Goal: Check status: Check status

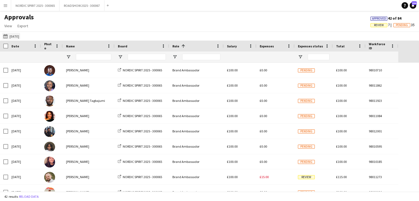
click at [19, 36] on button "28-09-2025 01-10-2025" at bounding box center [11, 36] width 18 height 7
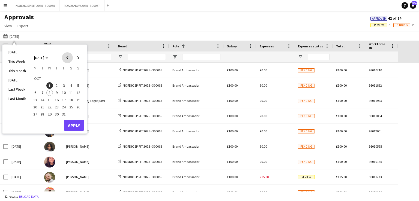
click at [67, 59] on span "Previous month" at bounding box center [67, 57] width 11 height 11
click at [42, 86] on span "2" at bounding box center [42, 85] width 7 height 7
click at [71, 123] on button "Apply" at bounding box center [74, 125] width 20 height 11
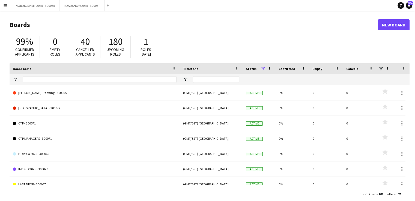
click at [5, 7] on app-icon "Menu" at bounding box center [5, 5] width 4 height 4
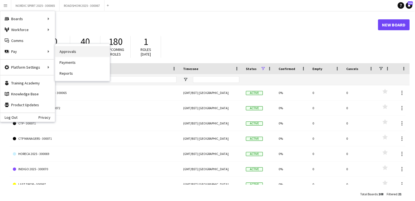
click at [82, 53] on link "Approvals" at bounding box center [82, 51] width 55 height 11
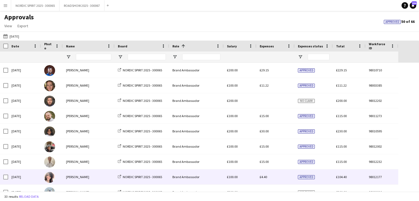
click at [265, 179] on span "£4.40" at bounding box center [263, 177] width 7 height 4
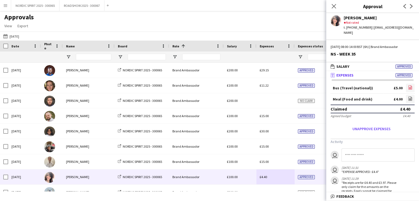
click at [408, 85] on icon "file-image" at bounding box center [410, 87] width 4 height 4
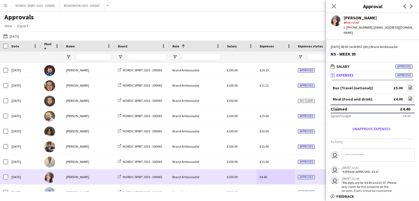
click at [275, 180] on div "£4.40" at bounding box center [275, 177] width 38 height 15
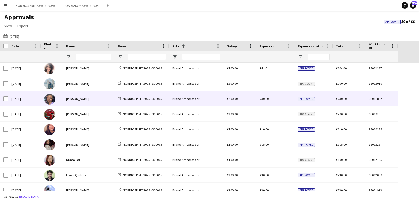
click at [263, 99] on span "£30.00" at bounding box center [264, 99] width 9 height 4
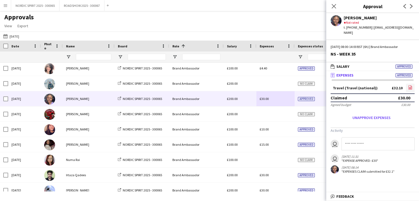
click at [410, 87] on icon at bounding box center [410, 88] width 2 height 2
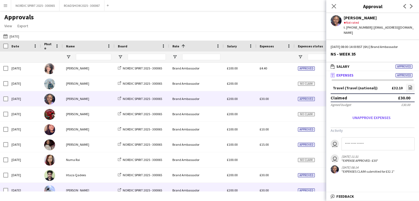
click at [279, 188] on div "£30.00" at bounding box center [275, 190] width 38 height 15
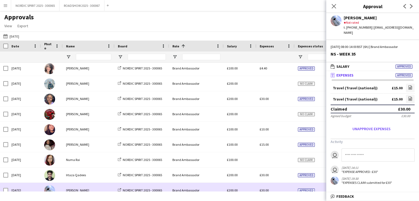
click at [279, 188] on div "£30.00" at bounding box center [275, 190] width 38 height 15
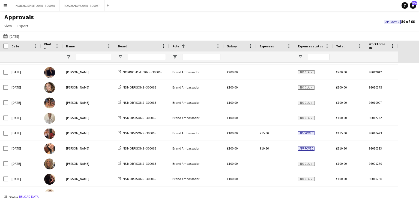
scroll to position [265, 0]
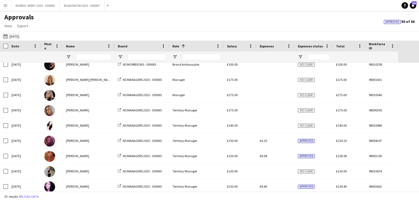
click at [20, 35] on button "[DATE] [DATE]" at bounding box center [11, 36] width 18 height 7
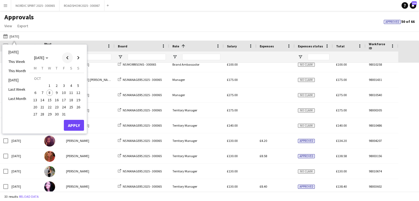
click at [67, 56] on span "Previous month" at bounding box center [67, 57] width 11 height 11
click at [49, 85] on span "3" at bounding box center [49, 85] width 7 height 7
click at [73, 124] on button "Apply" at bounding box center [74, 125] width 20 height 11
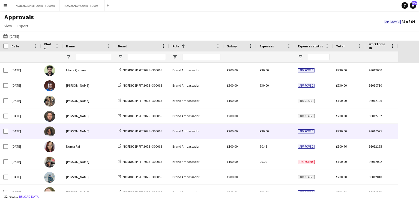
click at [264, 132] on span "£30.00" at bounding box center [264, 131] width 9 height 4
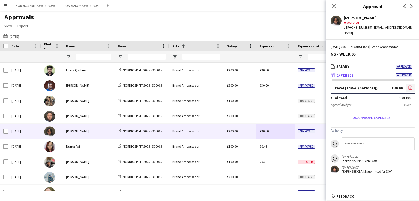
click at [410, 86] on icon at bounding box center [410, 88] width 4 height 4
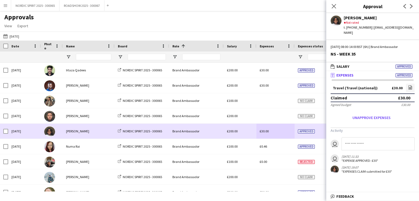
click at [281, 135] on div "£30.00" at bounding box center [275, 131] width 38 height 15
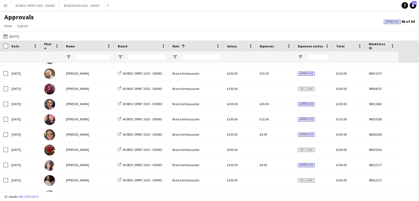
scroll to position [120, 0]
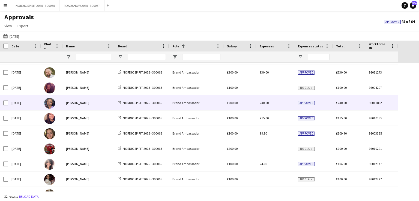
click at [267, 103] on span "£30.00" at bounding box center [264, 103] width 9 height 4
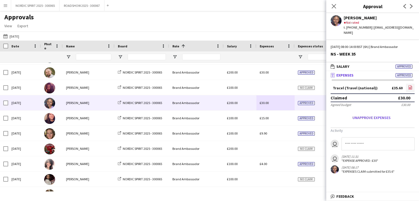
click at [410, 88] on icon at bounding box center [410, 88] width 1 height 1
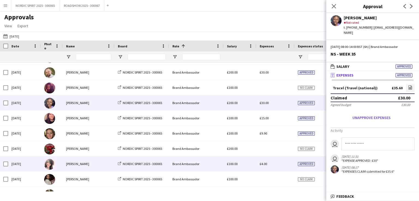
click at [261, 163] on span "£4.00" at bounding box center [263, 164] width 7 height 4
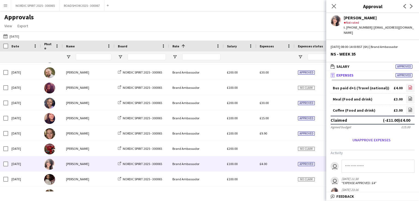
click at [408, 86] on icon at bounding box center [410, 88] width 4 height 4
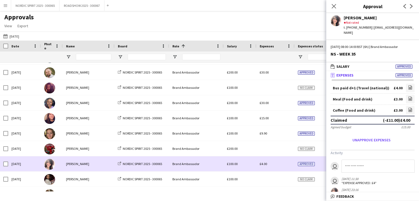
click at [285, 168] on div "£4.00" at bounding box center [275, 163] width 38 height 15
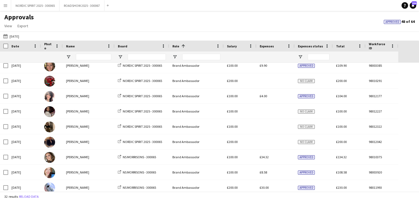
scroll to position [194, 0]
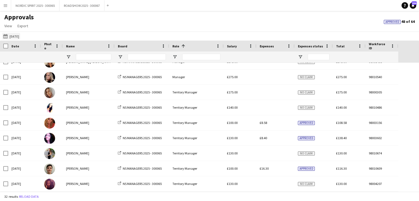
click at [14, 36] on button "[DATE] [DATE]" at bounding box center [11, 36] width 18 height 7
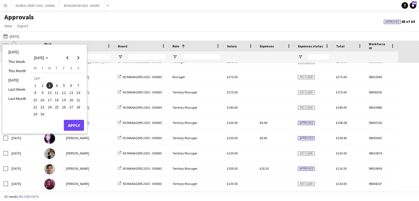
click at [56, 84] on span "4" at bounding box center [56, 85] width 7 height 7
click at [73, 124] on button "Apply" at bounding box center [74, 125] width 20 height 11
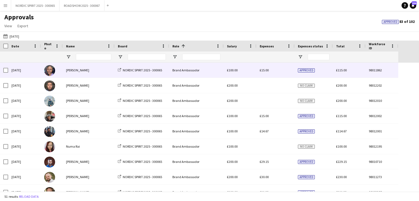
click at [265, 71] on span "£15.00" at bounding box center [264, 70] width 9 height 4
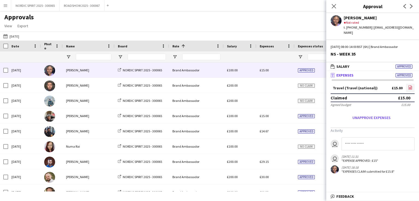
click at [409, 85] on icon "file-image" at bounding box center [410, 87] width 4 height 4
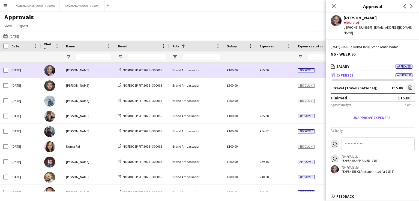
click at [277, 68] on div "£15.00" at bounding box center [275, 70] width 38 height 15
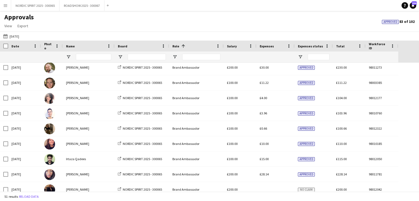
scroll to position [114, 0]
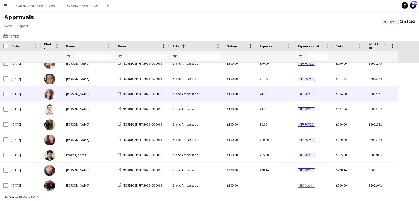
click at [265, 94] on span "£4.00" at bounding box center [263, 94] width 7 height 4
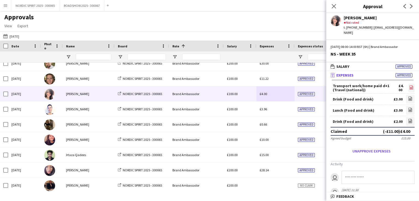
click at [409, 85] on icon "file-image" at bounding box center [411, 87] width 4 height 4
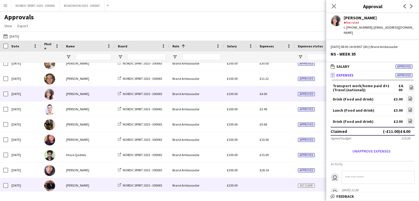
click at [281, 186] on div at bounding box center [275, 185] width 38 height 15
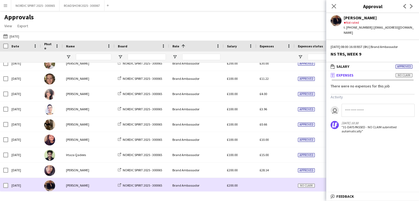
click at [281, 186] on div at bounding box center [275, 185] width 38 height 15
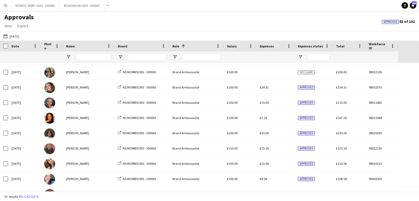
scroll to position [270, 0]
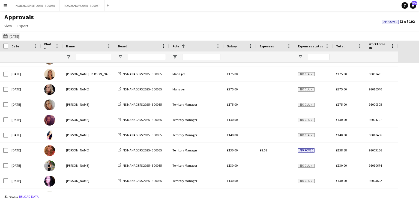
click at [17, 37] on button "[DATE] [DATE]" at bounding box center [11, 36] width 18 height 7
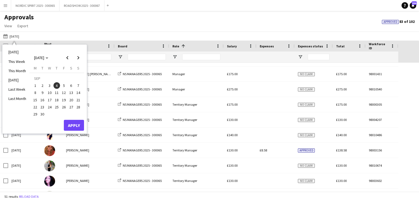
click at [65, 84] on span "5" at bounding box center [64, 85] width 7 height 7
click at [71, 123] on button "Apply" at bounding box center [74, 125] width 20 height 11
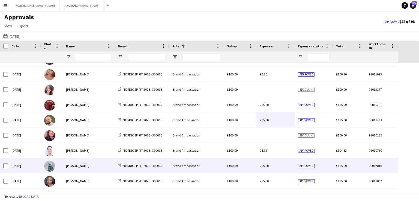
click at [266, 166] on span "£15.00" at bounding box center [264, 166] width 9 height 4
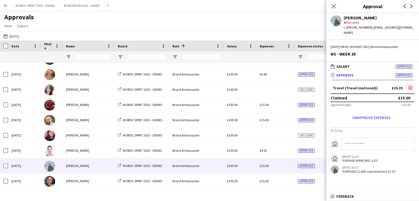
click at [411, 85] on icon "file-image" at bounding box center [410, 87] width 4 height 4
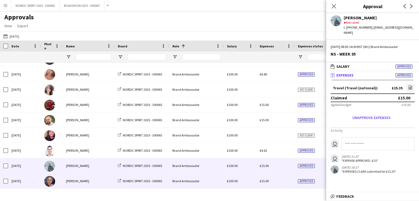
click at [265, 180] on span "£15.00" at bounding box center [264, 181] width 9 height 4
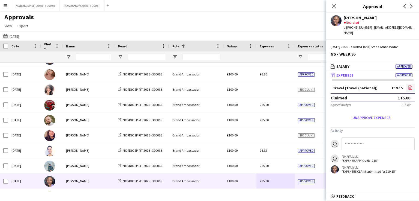
click at [410, 87] on icon at bounding box center [410, 88] width 2 height 2
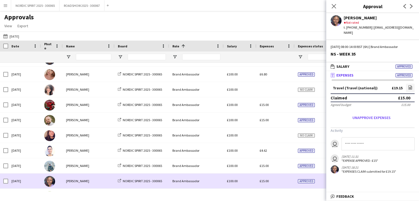
click at [280, 185] on div "£15.00" at bounding box center [275, 181] width 38 height 15
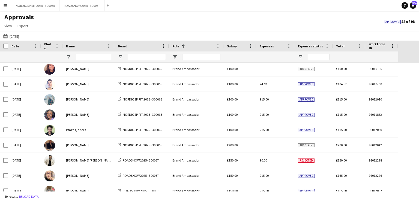
scroll to position [254, 0]
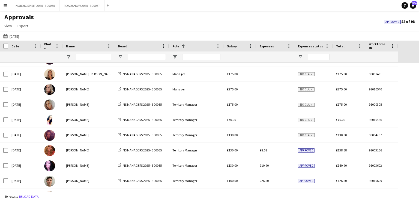
click at [17, 36] on button "[DATE] [DATE]" at bounding box center [11, 36] width 18 height 7
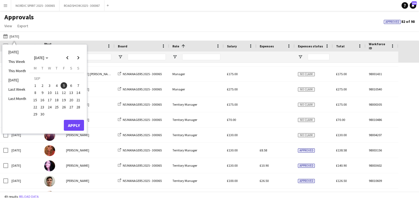
click at [71, 85] on span "6" at bounding box center [71, 85] width 7 height 7
click at [75, 123] on button "Apply" at bounding box center [74, 125] width 20 height 11
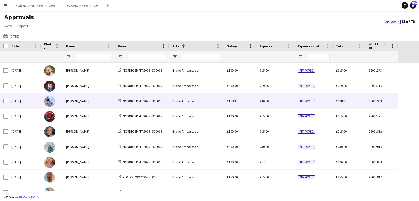
click at [263, 103] on div "£30.00" at bounding box center [275, 101] width 38 height 15
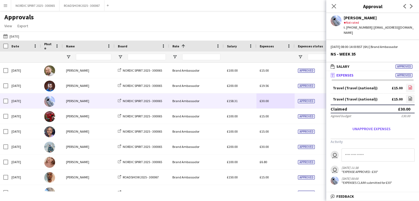
click at [411, 87] on icon at bounding box center [410, 88] width 2 height 2
click at [410, 97] on icon "file-image" at bounding box center [410, 99] width 4 height 4
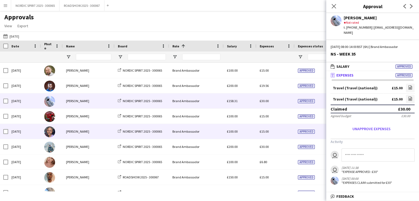
click at [265, 132] on span "£15.00" at bounding box center [264, 131] width 9 height 4
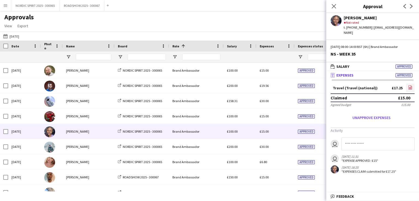
click at [410, 85] on icon "file-image" at bounding box center [410, 87] width 4 height 4
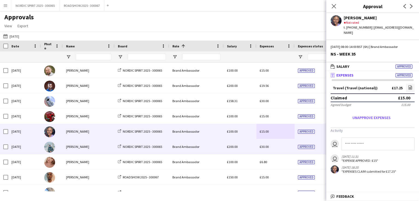
click at [264, 146] on span "£30.00" at bounding box center [264, 147] width 9 height 4
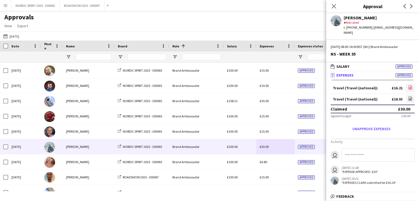
click at [411, 87] on icon at bounding box center [410, 88] width 2 height 2
click at [411, 98] on icon at bounding box center [410, 99] width 2 height 2
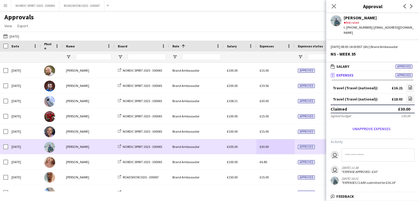
click at [281, 145] on div "£30.00" at bounding box center [275, 146] width 38 height 15
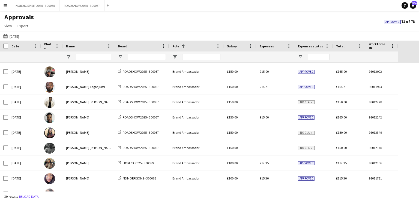
scroll to position [189, 0]
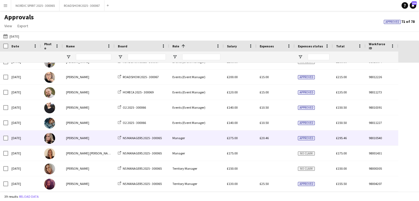
click at [263, 138] on span "£20.46" at bounding box center [264, 138] width 9 height 4
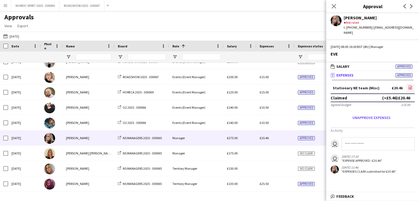
click at [410, 85] on icon "file-image" at bounding box center [410, 87] width 4 height 4
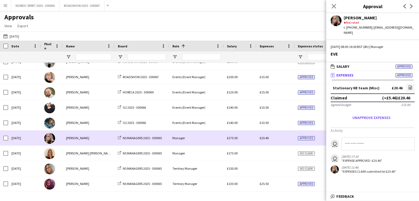
click at [272, 137] on div "£20.46" at bounding box center [275, 138] width 38 height 15
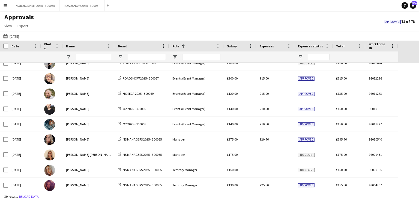
scroll to position [466, 0]
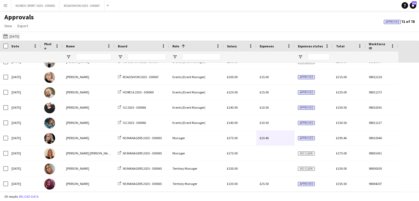
click at [20, 36] on button "[DATE] [DATE]" at bounding box center [11, 36] width 18 height 7
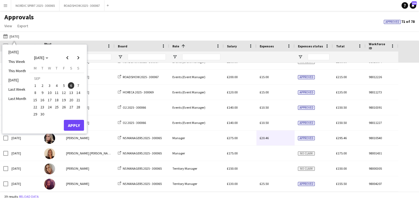
click at [79, 83] on span "7" at bounding box center [78, 85] width 7 height 7
click at [68, 124] on button "Apply" at bounding box center [74, 125] width 20 height 11
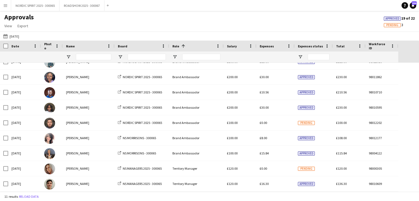
scroll to position [0, 0]
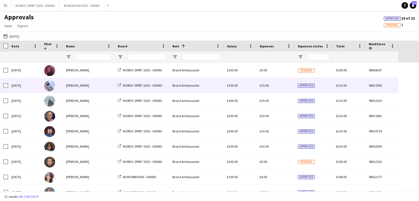
click at [266, 85] on span "£15.00" at bounding box center [264, 85] width 9 height 4
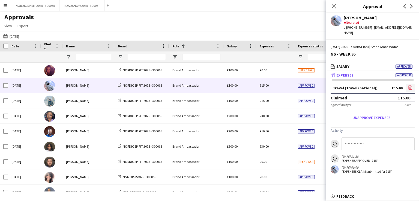
click at [409, 87] on icon at bounding box center [410, 88] width 2 height 2
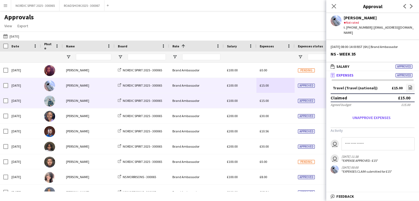
click at [264, 101] on span "£15.00" at bounding box center [264, 101] width 9 height 4
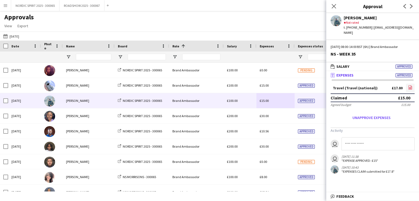
click at [409, 85] on icon "file-image" at bounding box center [410, 87] width 4 height 4
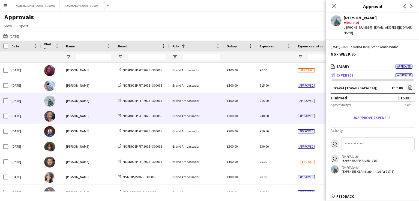
click at [264, 116] on span "£30.00" at bounding box center [264, 116] width 9 height 4
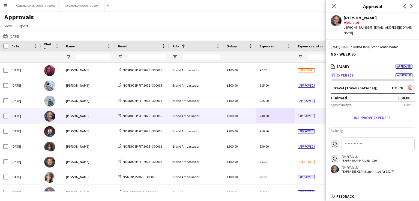
click at [410, 85] on icon "file-image" at bounding box center [410, 87] width 4 height 4
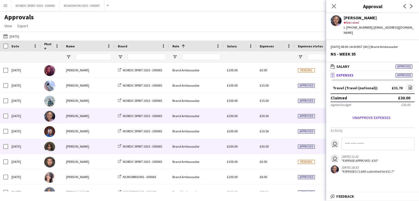
click at [265, 150] on div "£30.00" at bounding box center [275, 146] width 38 height 15
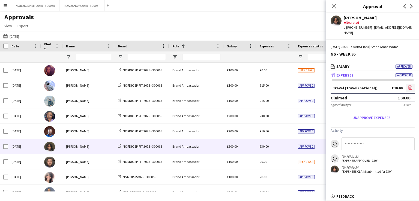
click at [410, 85] on icon "file-image" at bounding box center [410, 87] width 4 height 4
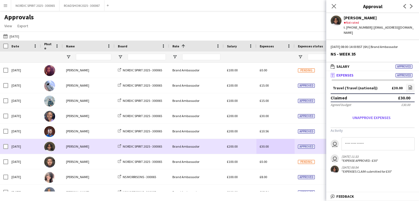
click at [272, 145] on div "£30.00" at bounding box center [275, 146] width 38 height 15
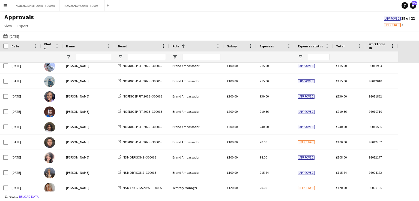
scroll to position [25, 0]
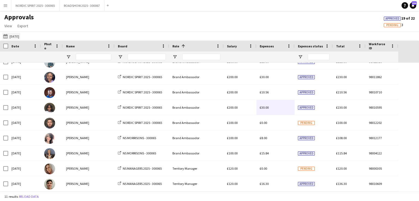
click at [18, 37] on button "[DATE] [DATE]" at bounding box center [11, 36] width 18 height 7
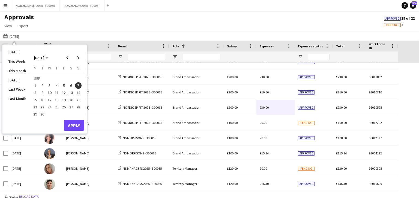
click at [35, 93] on span "8" at bounding box center [35, 93] width 7 height 7
click at [72, 126] on button "Apply" at bounding box center [74, 125] width 20 height 11
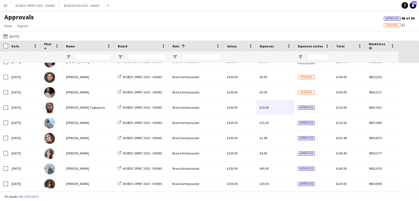
scroll to position [0, 0]
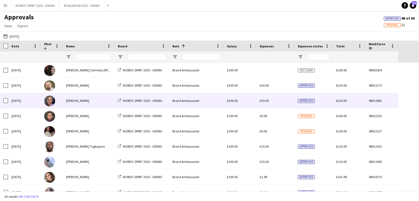
click at [265, 103] on span "£30.00" at bounding box center [264, 101] width 9 height 4
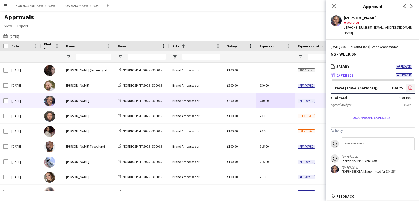
click at [410, 85] on icon "file-image" at bounding box center [410, 87] width 4 height 4
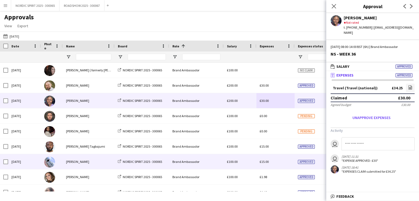
click at [264, 161] on span "£15.00" at bounding box center [264, 162] width 9 height 4
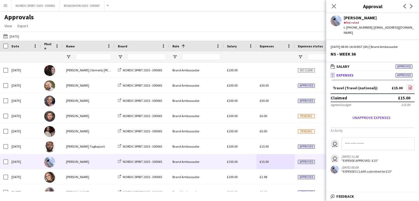
click at [410, 85] on icon "file-image" at bounding box center [410, 87] width 4 height 4
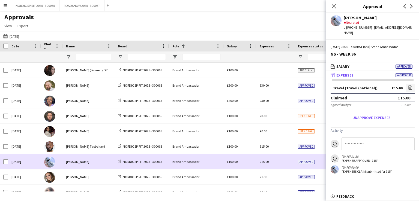
click at [281, 163] on div "£15.00" at bounding box center [275, 161] width 38 height 15
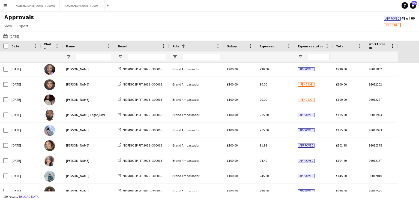
scroll to position [40, 0]
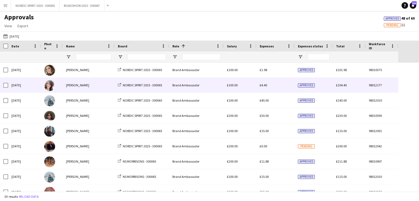
click at [264, 84] on span "£4.40" at bounding box center [263, 85] width 7 height 4
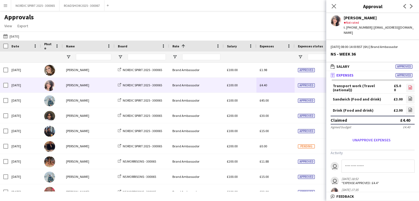
click at [409, 87] on icon at bounding box center [410, 88] width 2 height 2
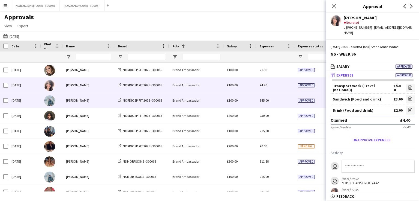
click at [262, 101] on span "£45.00" at bounding box center [264, 100] width 9 height 4
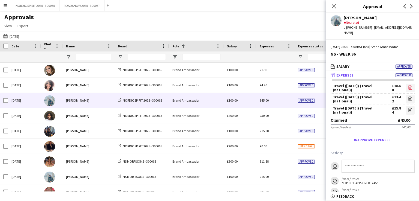
click at [408, 85] on icon "file-image" at bounding box center [410, 87] width 4 height 4
click at [408, 97] on icon "file-image" at bounding box center [410, 99] width 4 height 4
click at [408, 108] on icon "file-image" at bounding box center [410, 110] width 4 height 4
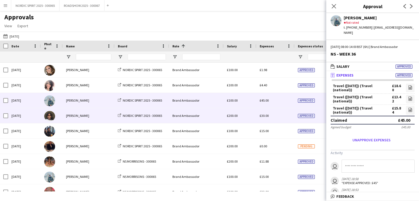
click at [263, 117] on span "£30.00" at bounding box center [264, 116] width 9 height 4
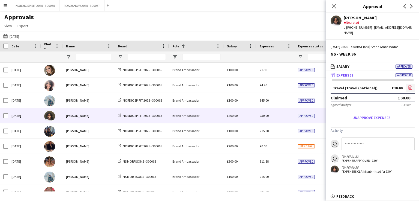
click at [410, 85] on icon "file-image" at bounding box center [410, 87] width 4 height 4
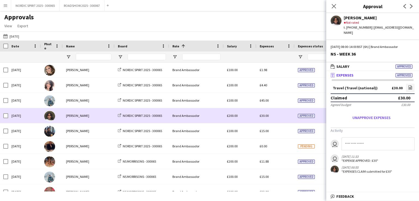
click at [273, 118] on div "£30.00" at bounding box center [275, 115] width 38 height 15
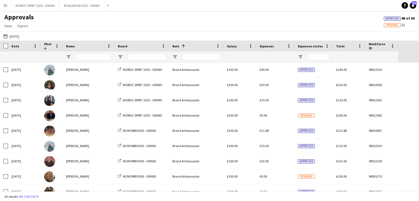
scroll to position [149, 0]
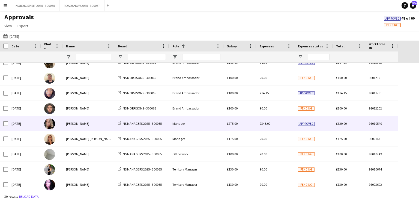
click at [266, 125] on span "£345.00" at bounding box center [265, 124] width 11 height 4
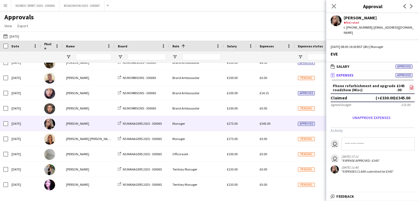
click at [412, 87] on icon at bounding box center [411, 88] width 2 height 2
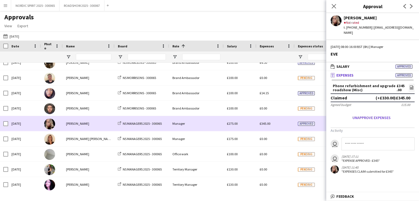
click at [279, 123] on div "£345.00" at bounding box center [275, 123] width 38 height 15
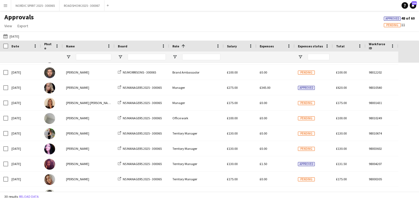
scroll to position [317, 0]
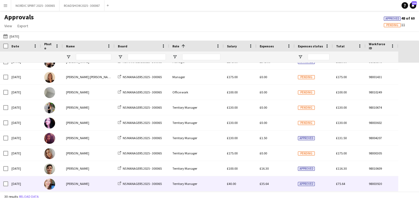
click at [266, 184] on span "£35.64" at bounding box center [264, 184] width 9 height 4
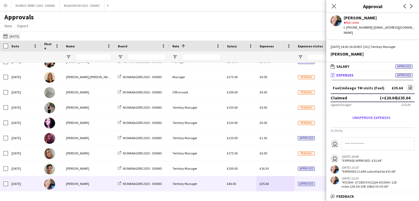
click at [18, 37] on button "[DATE] [DATE]" at bounding box center [11, 36] width 18 height 7
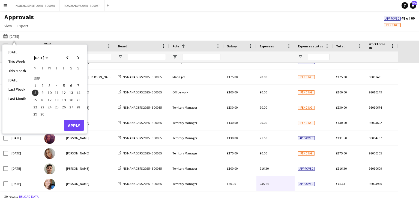
click at [43, 92] on span "9" at bounding box center [42, 93] width 7 height 7
click at [73, 124] on button "Apply" at bounding box center [74, 125] width 20 height 11
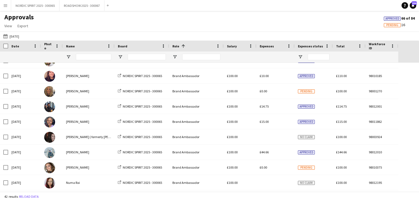
scroll to position [4, 0]
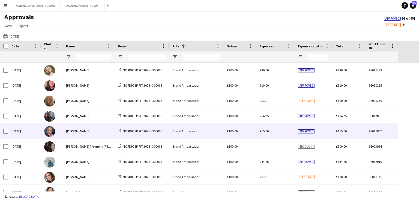
click at [264, 132] on span "£15.00" at bounding box center [264, 131] width 9 height 4
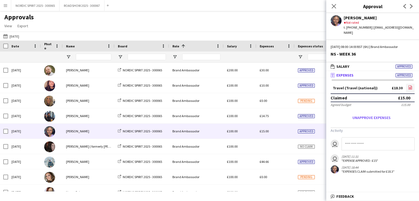
click at [409, 87] on icon at bounding box center [410, 88] width 2 height 2
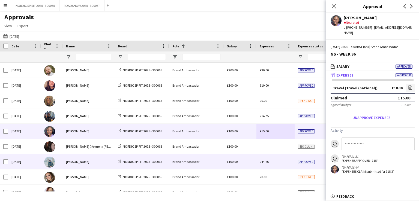
click at [265, 162] on span "£44.66" at bounding box center [264, 162] width 9 height 4
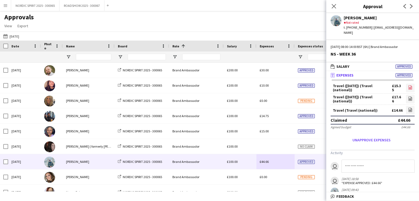
click at [408, 85] on icon "file-image" at bounding box center [410, 87] width 4 height 4
click at [410, 99] on icon at bounding box center [410, 99] width 1 height 1
click at [408, 108] on icon "file-image" at bounding box center [410, 110] width 4 height 4
click at [408, 97] on icon "file-image" at bounding box center [410, 99] width 4 height 4
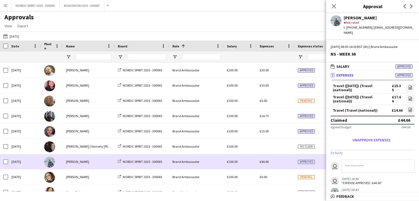
click at [287, 165] on div "£44.66" at bounding box center [275, 161] width 38 height 15
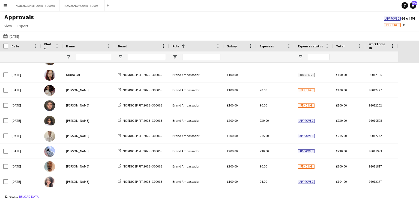
scroll to position [121, 0]
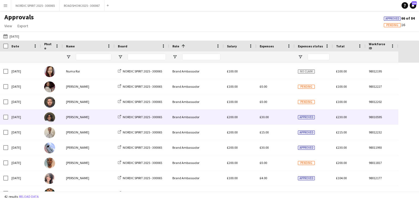
click at [266, 118] on span "£30.00" at bounding box center [264, 117] width 9 height 4
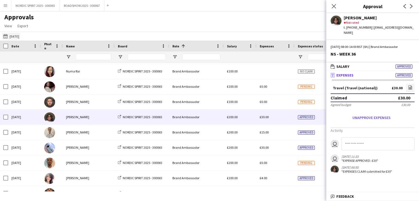
click at [16, 36] on button "[DATE] [DATE]" at bounding box center [11, 36] width 18 height 7
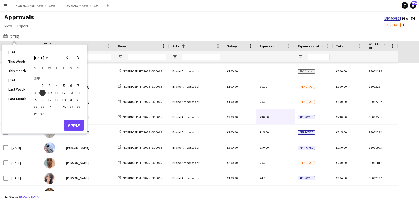
click at [64, 86] on span "5" at bounding box center [64, 85] width 7 height 7
click at [74, 126] on button "Apply" at bounding box center [74, 125] width 20 height 11
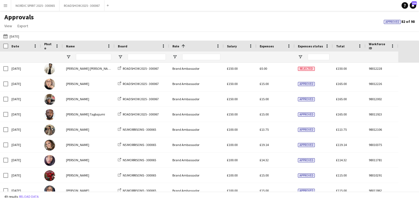
scroll to position [373, 0]
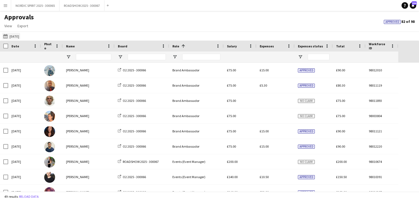
click at [15, 35] on button "[DATE] [DATE]" at bounding box center [11, 36] width 18 height 7
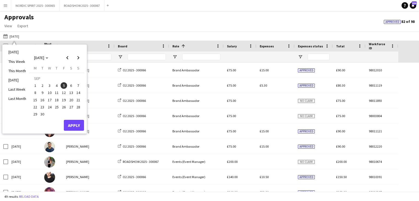
click at [71, 85] on span "6" at bounding box center [71, 85] width 7 height 7
click at [76, 123] on button "Apply" at bounding box center [74, 125] width 20 height 11
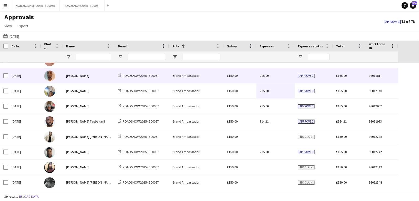
click at [266, 75] on span "£15.00" at bounding box center [264, 76] width 9 height 4
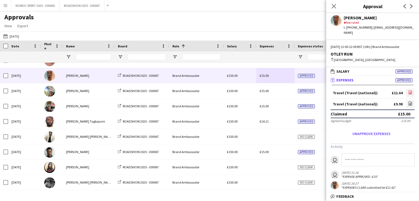
click at [411, 90] on icon "file-image" at bounding box center [410, 92] width 4 height 4
click at [411, 101] on icon "file-image" at bounding box center [410, 103] width 4 height 4
click at [156, 17] on div "Approvals View Customise view Customise filters Reset Filters Reset View Reset …" at bounding box center [209, 22] width 419 height 19
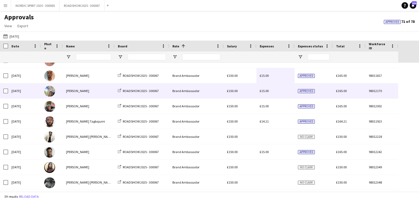
click at [266, 91] on span "£15.00" at bounding box center [264, 91] width 9 height 4
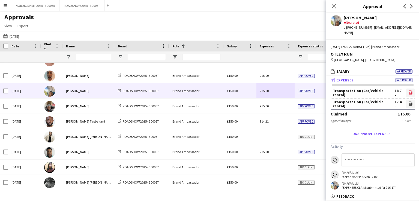
click at [410, 93] on icon at bounding box center [410, 93] width 1 height 1
click at [410, 101] on icon "file-image" at bounding box center [410, 103] width 4 height 4
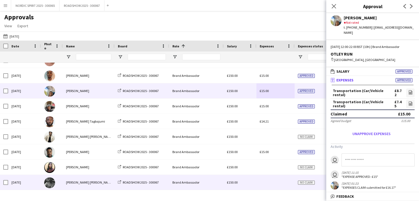
click at [269, 185] on div at bounding box center [275, 182] width 38 height 15
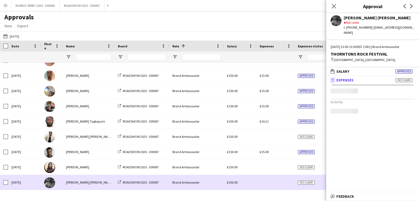
click at [269, 185] on div at bounding box center [275, 182] width 38 height 15
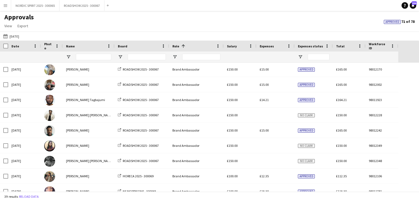
scroll to position [176, 0]
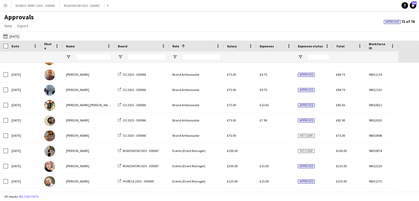
click at [18, 36] on button "[DATE] [DATE]" at bounding box center [11, 36] width 18 height 7
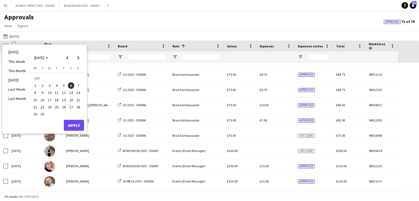
click at [64, 93] on span "12" at bounding box center [64, 93] width 7 height 7
click at [75, 124] on button "Apply" at bounding box center [74, 125] width 20 height 11
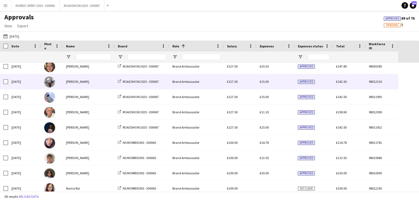
click at [266, 82] on span "£15.00" at bounding box center [264, 82] width 9 height 4
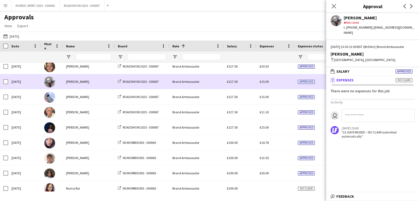
click at [266, 82] on span "£15.00" at bounding box center [264, 82] width 9 height 4
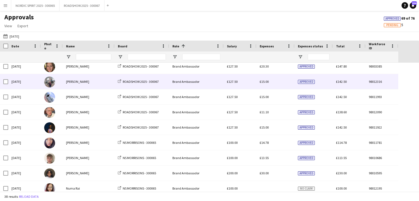
click at [266, 82] on span "£15.00" at bounding box center [264, 82] width 9 height 4
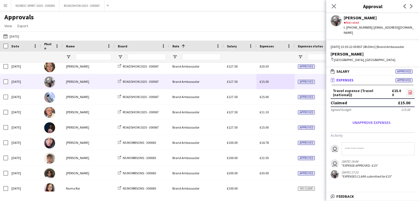
click at [410, 92] on icon "file-image" at bounding box center [410, 92] width 4 height 4
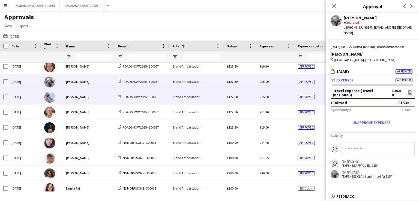
click at [264, 97] on span "£15.00" at bounding box center [264, 97] width 9 height 4
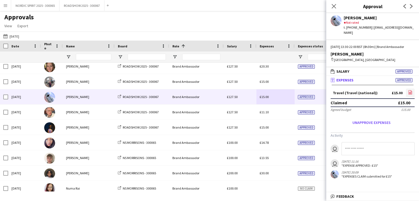
click at [411, 91] on icon "file-image" at bounding box center [410, 92] width 4 height 4
click at [20, 37] on button "[DATE] [DATE]" at bounding box center [11, 36] width 18 height 7
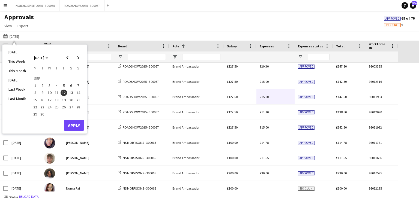
click at [72, 92] on span "13" at bounding box center [71, 93] width 7 height 7
click at [72, 125] on button "Apply" at bounding box center [74, 125] width 20 height 11
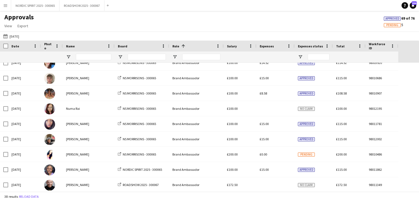
scroll to position [40, 0]
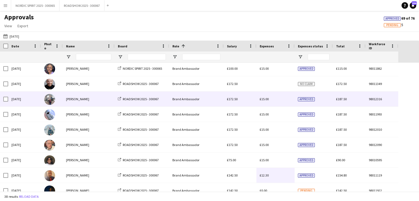
click at [268, 100] on span "£15.00" at bounding box center [264, 99] width 9 height 4
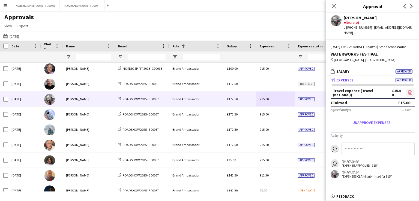
click at [411, 92] on icon "file-image" at bounding box center [410, 92] width 4 height 4
click at [13, 36] on button "[DATE] [DATE]" at bounding box center [11, 36] width 18 height 7
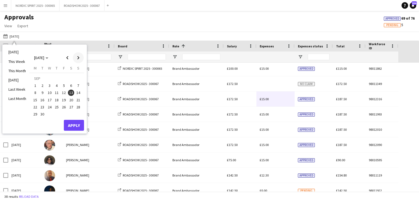
click at [79, 56] on span "Next month" at bounding box center [78, 57] width 11 height 11
click at [71, 86] on span "4" at bounding box center [71, 85] width 7 height 7
click at [73, 125] on button "Apply" at bounding box center [74, 125] width 20 height 11
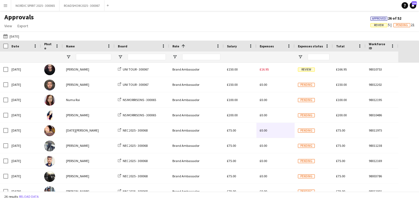
scroll to position [118, 0]
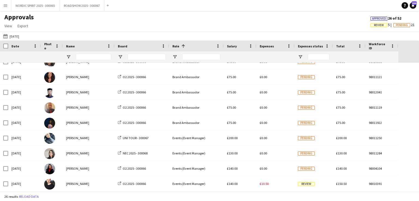
click at [20, 37] on button "[DATE] [DATE]" at bounding box center [11, 36] width 18 height 7
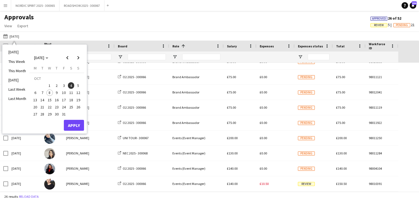
click at [80, 84] on span "5" at bounding box center [78, 85] width 7 height 7
drag, startPoint x: 73, startPoint y: 125, endPoint x: 70, endPoint y: 124, distance: 3.7
click at [72, 124] on button "Apply" at bounding box center [74, 125] width 20 height 11
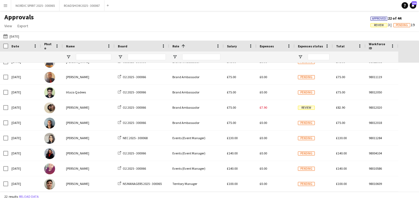
click at [5, 5] on app-icon "Menu" at bounding box center [5, 5] width 4 height 4
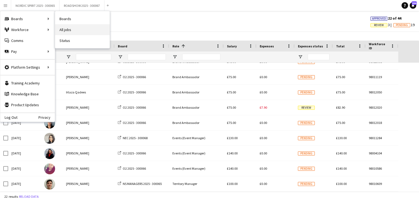
click at [72, 29] on link "All jobs" at bounding box center [82, 29] width 55 height 11
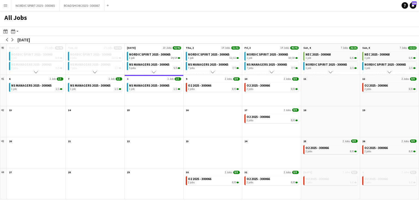
click at [6, 5] on app-icon "Menu" at bounding box center [5, 5] width 4 height 4
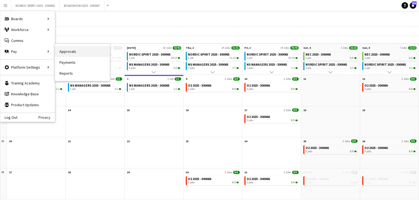
click at [61, 52] on link "Approvals" at bounding box center [82, 51] width 55 height 11
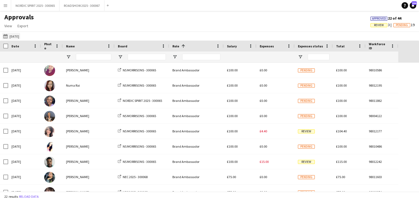
click at [16, 35] on button "[DATE] [DATE]" at bounding box center [11, 36] width 18 height 7
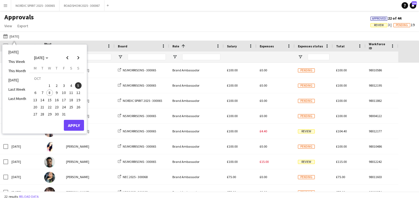
click at [58, 84] on span "2" at bounding box center [56, 85] width 7 height 7
click at [75, 122] on button "Apply" at bounding box center [74, 125] width 20 height 11
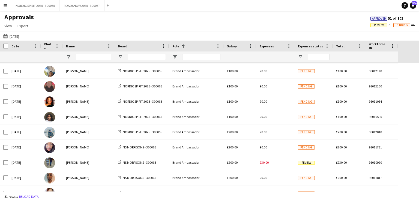
scroll to position [112, 0]
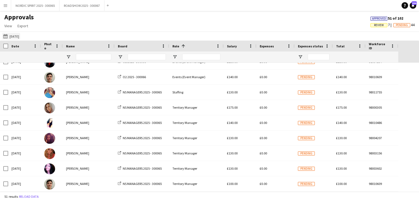
click at [15, 36] on button "[DATE] [DATE]" at bounding box center [11, 36] width 18 height 7
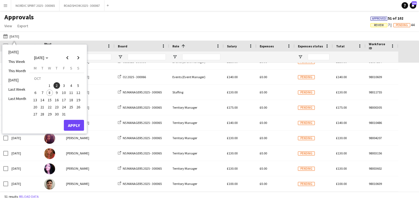
click at [64, 85] on span "3" at bounding box center [64, 85] width 7 height 7
click at [70, 123] on button "Apply" at bounding box center [74, 125] width 20 height 11
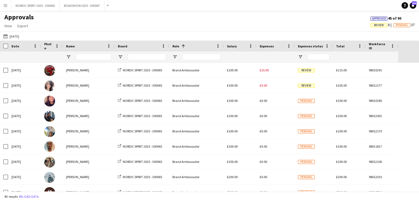
scroll to position [22, 0]
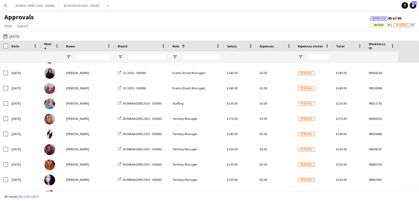
click at [20, 36] on button "[DATE] [DATE]" at bounding box center [11, 36] width 18 height 7
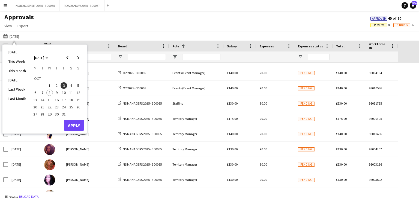
click at [71, 85] on span "4" at bounding box center [71, 85] width 7 height 7
click at [74, 124] on button "Apply" at bounding box center [74, 125] width 20 height 11
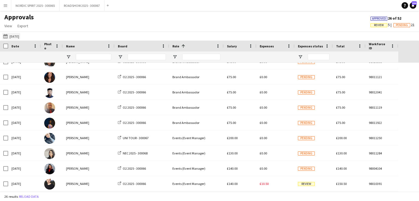
click at [18, 37] on button "[DATE] [DATE]" at bounding box center [11, 36] width 18 height 7
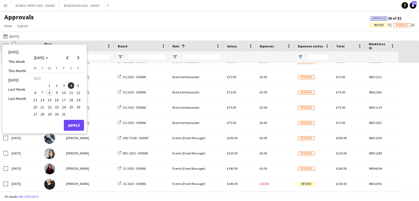
click at [77, 85] on span "5" at bounding box center [78, 85] width 7 height 7
click at [71, 125] on button "Apply" at bounding box center [74, 125] width 20 height 11
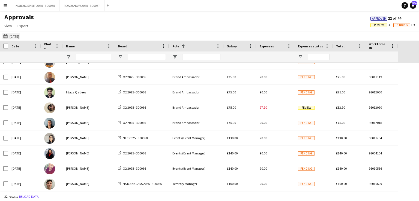
click at [19, 37] on button "[DATE] [DATE]" at bounding box center [11, 36] width 18 height 7
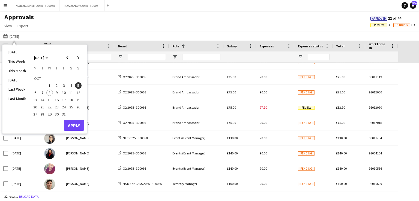
click at [49, 85] on span "1" at bounding box center [49, 85] width 7 height 7
click at [74, 123] on button "Apply" at bounding box center [74, 125] width 20 height 11
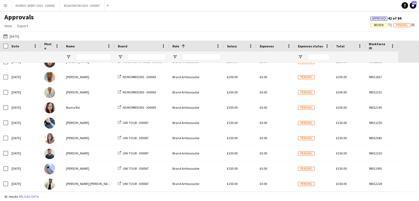
click at [8, 5] on button "Menu" at bounding box center [5, 5] width 11 height 11
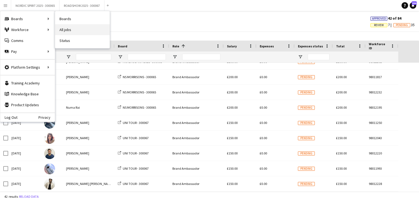
click at [64, 31] on link "All jobs" at bounding box center [82, 29] width 55 height 11
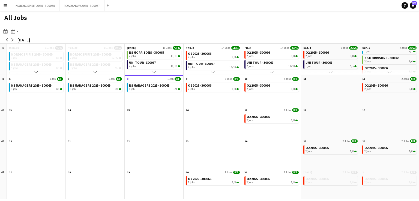
scroll to position [32, 0]
click at [7, 6] on app-icon "Menu" at bounding box center [5, 5] width 4 height 4
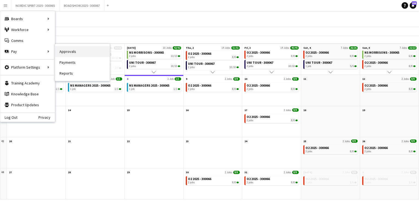
click at [64, 52] on link "Approvals" at bounding box center [82, 51] width 55 height 11
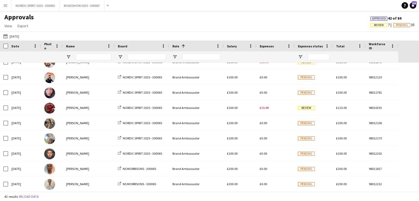
scroll to position [116, 0]
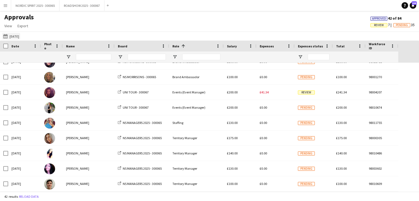
click at [20, 37] on button "[DATE] [DATE]" at bounding box center [11, 36] width 18 height 7
